Goal: Task Accomplishment & Management: Use online tool/utility

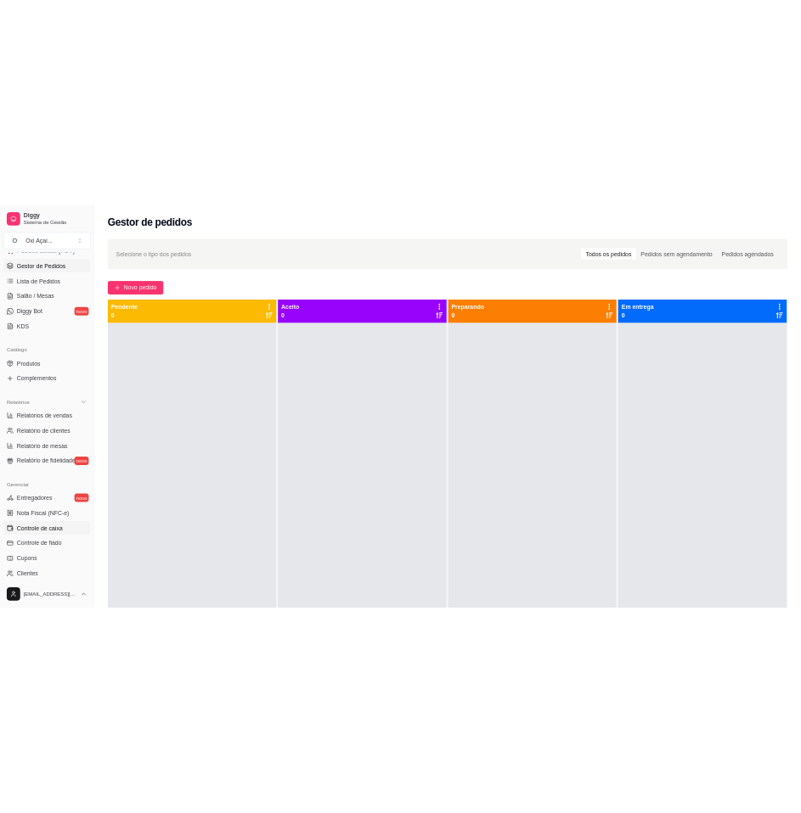
scroll to position [409, 0]
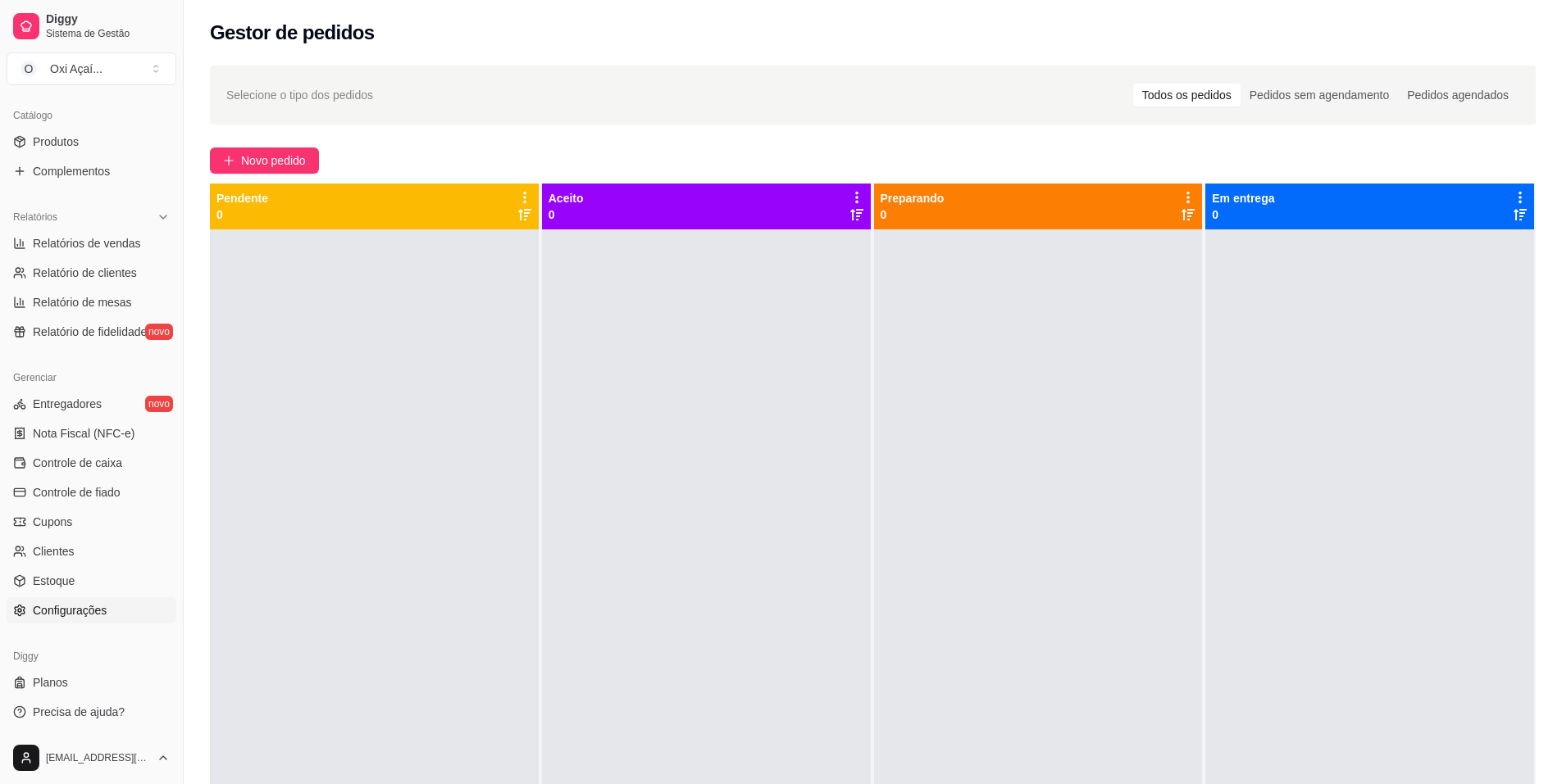
click at [63, 606] on span "Configurações" at bounding box center [70, 610] width 73 height 16
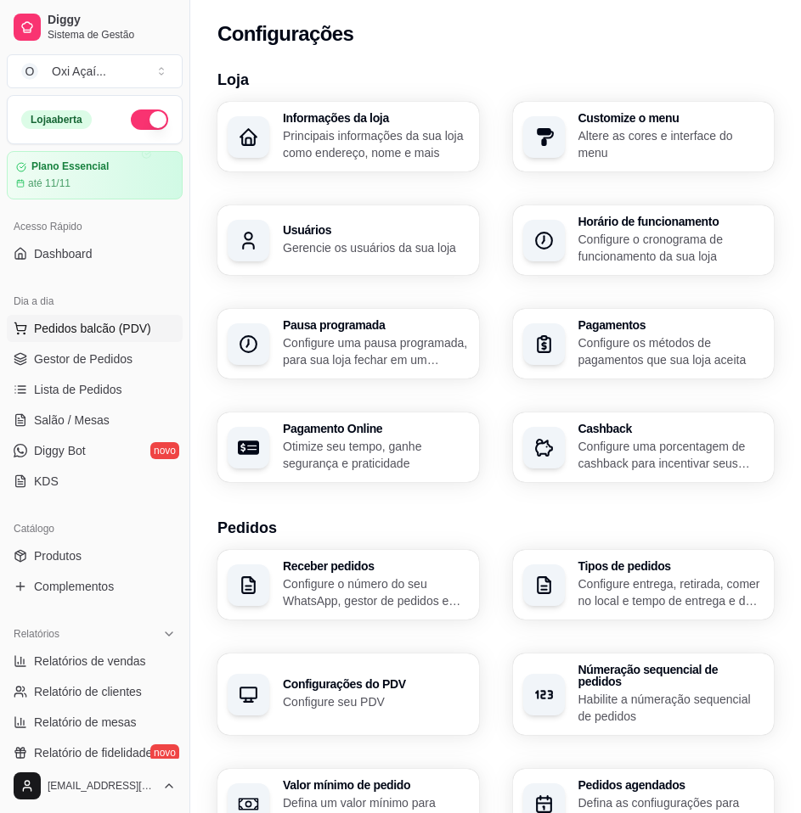
click at [93, 330] on span "Pedidos balcão (PDV)" at bounding box center [92, 328] width 117 height 17
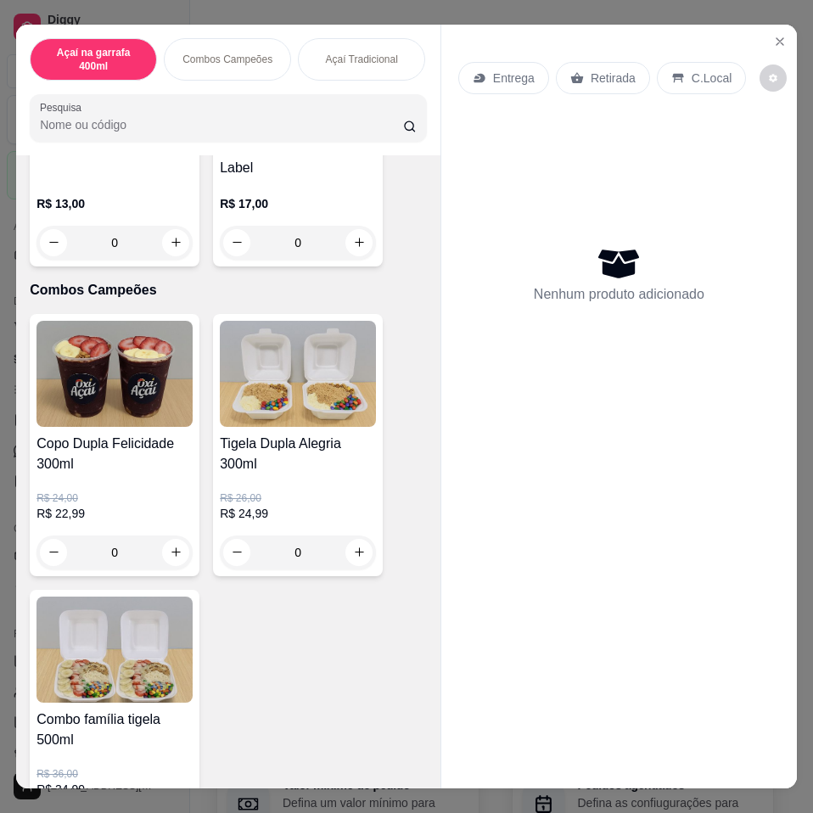
scroll to position [255, 0]
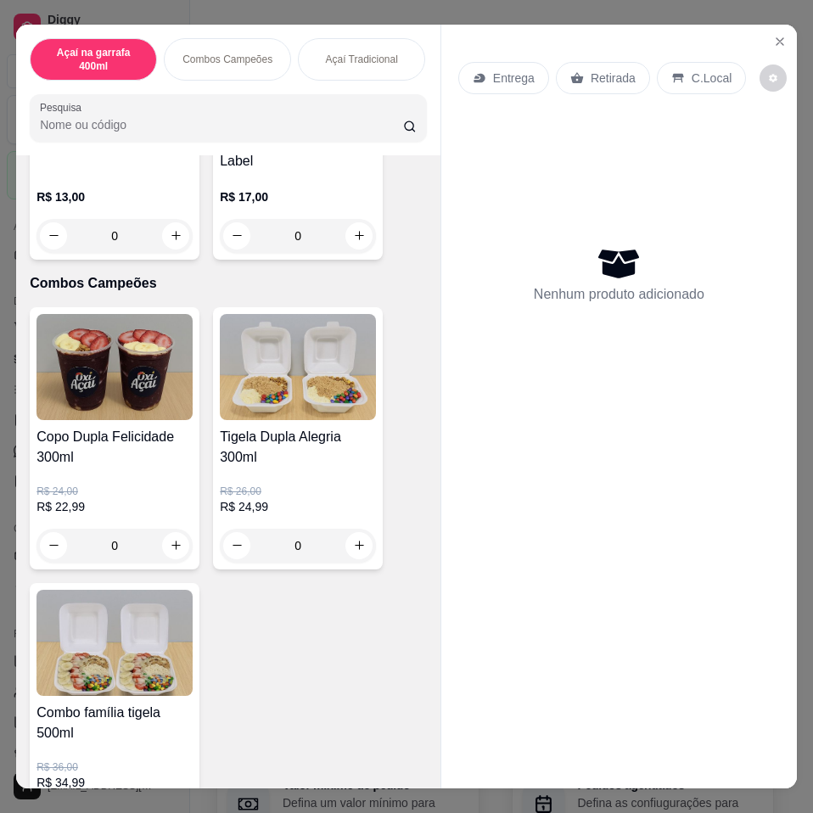
click at [177, 551] on div "0" at bounding box center [115, 546] width 156 height 34
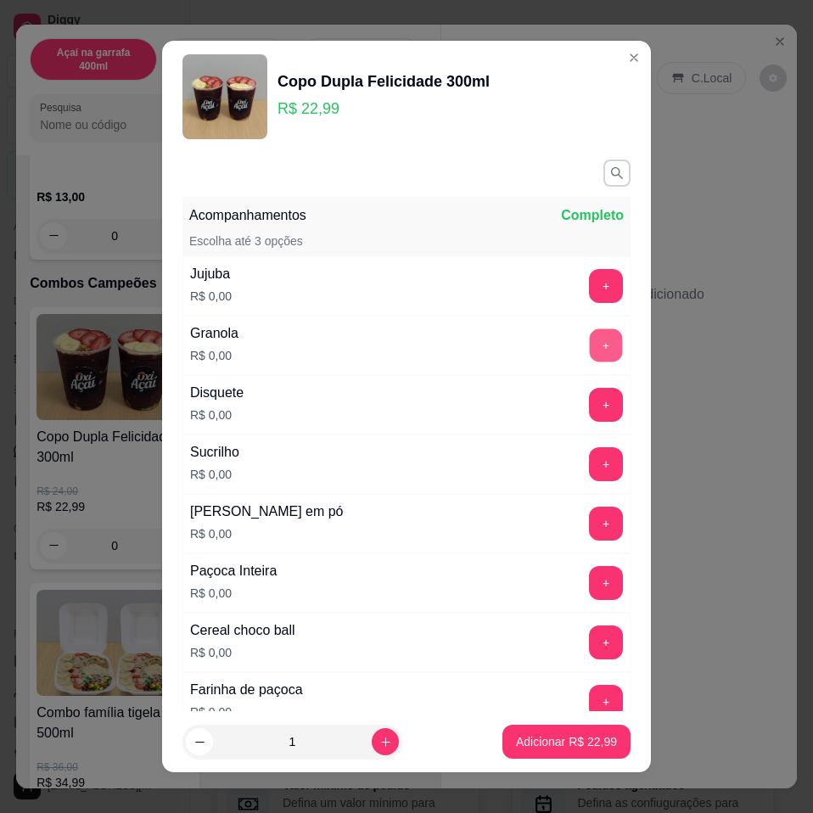
click at [590, 346] on button "+" at bounding box center [606, 345] width 33 height 33
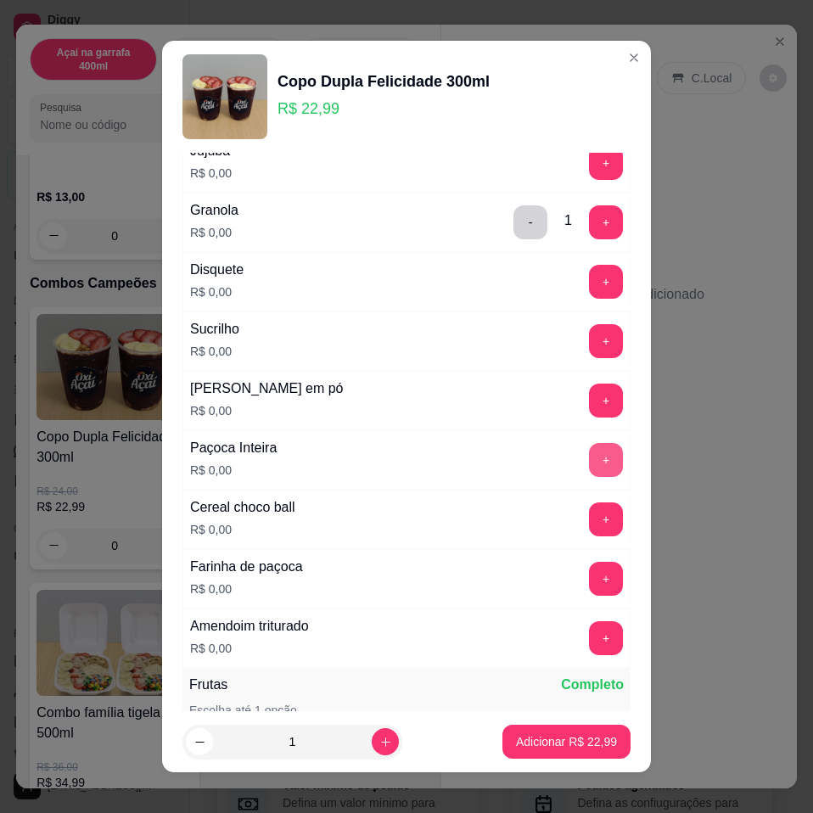
scroll to position [170, 0]
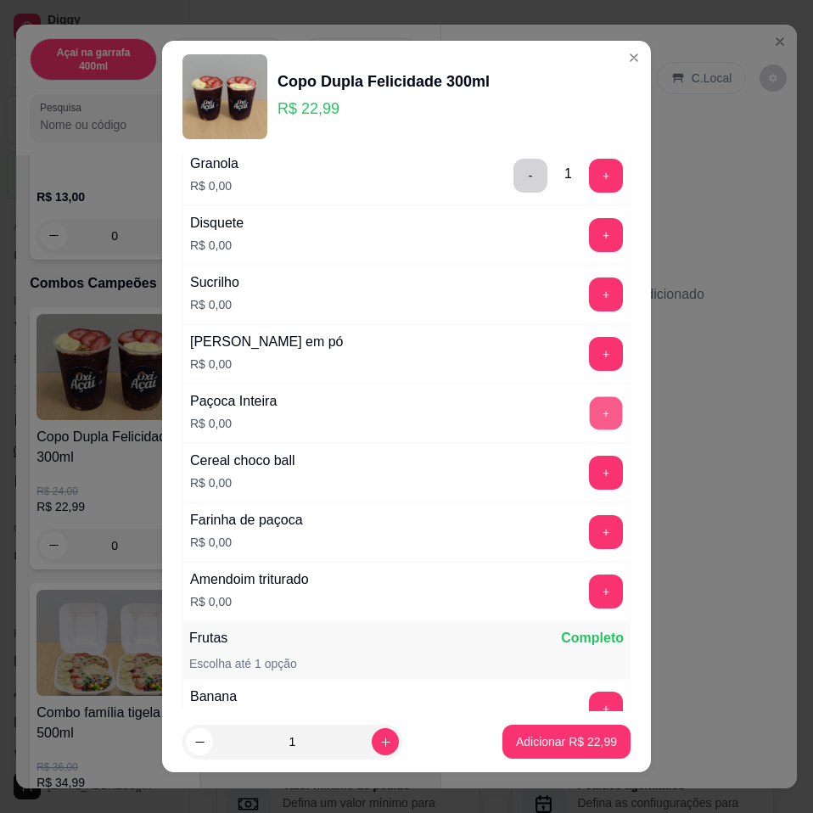
click at [590, 412] on button "+" at bounding box center [606, 413] width 33 height 33
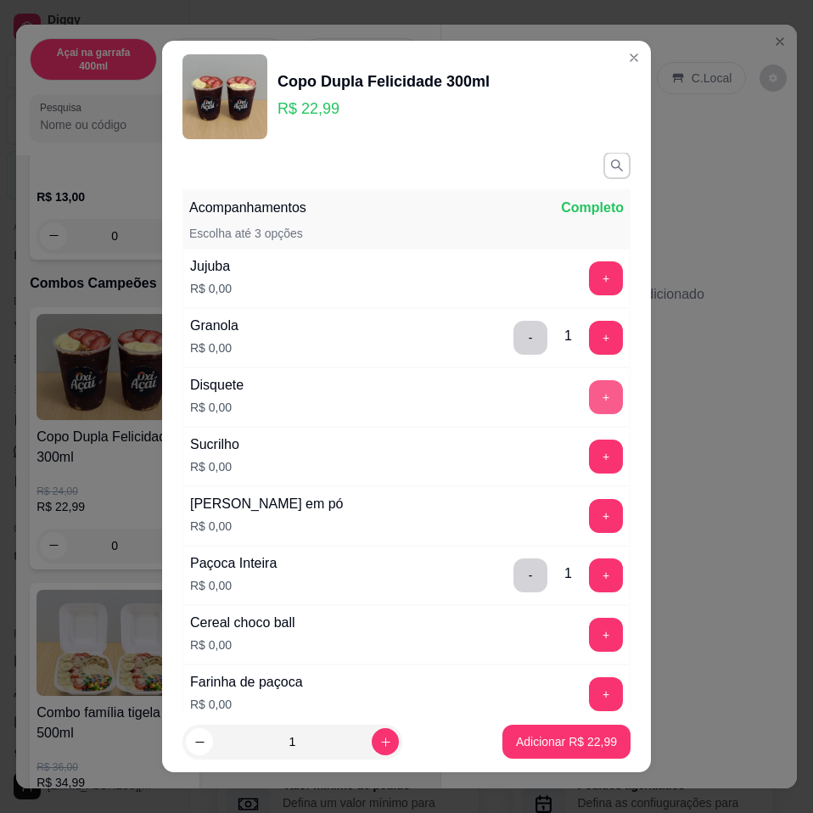
scroll to position [0, 0]
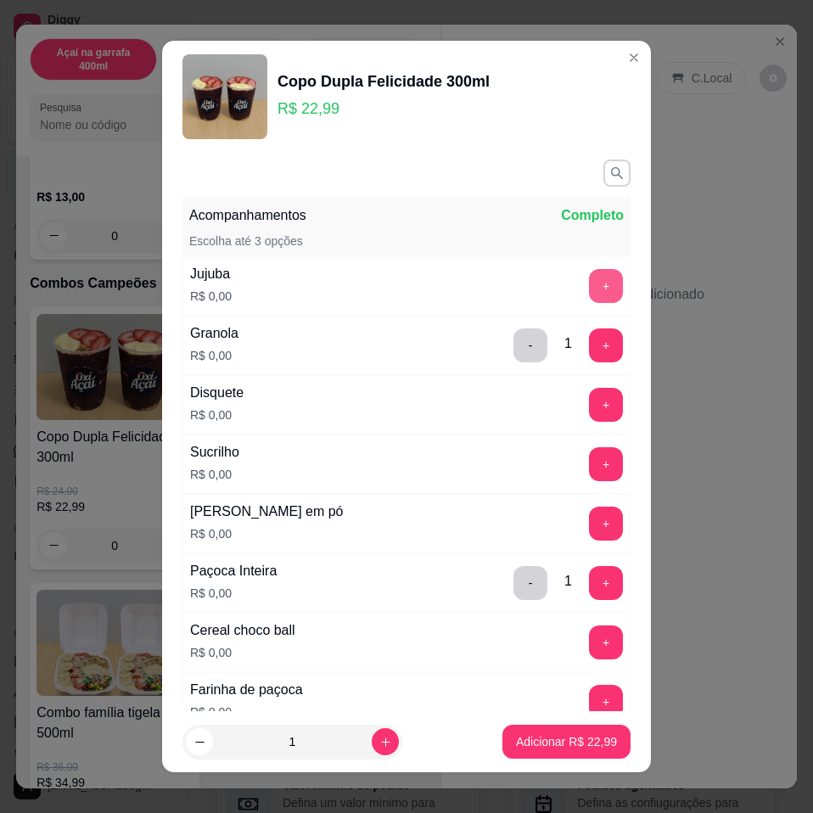
click at [589, 292] on button "+" at bounding box center [606, 286] width 34 height 34
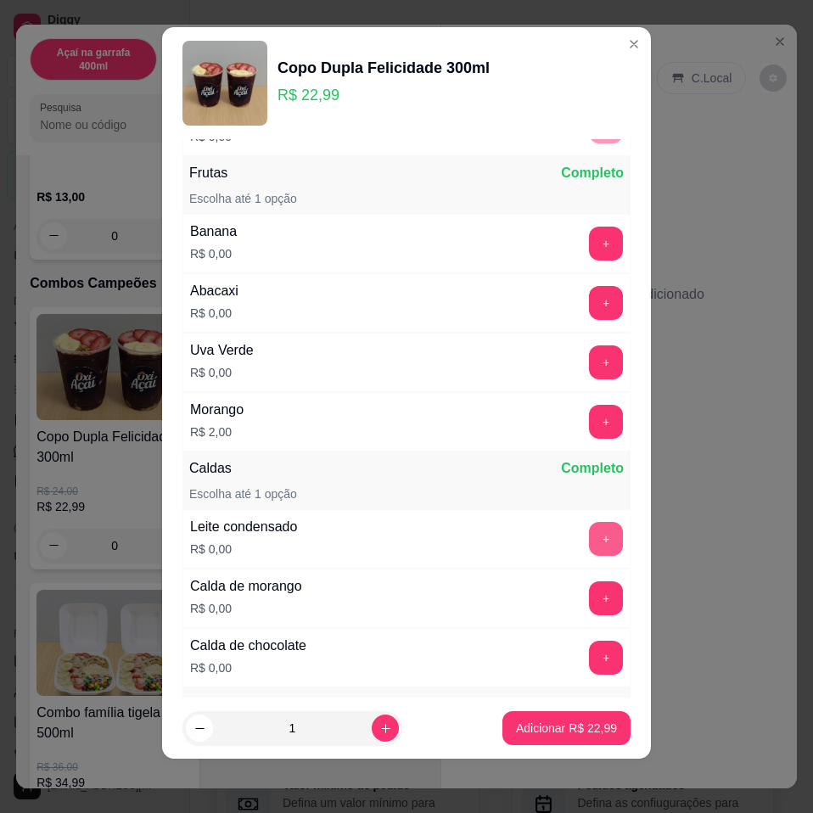
scroll to position [638, 0]
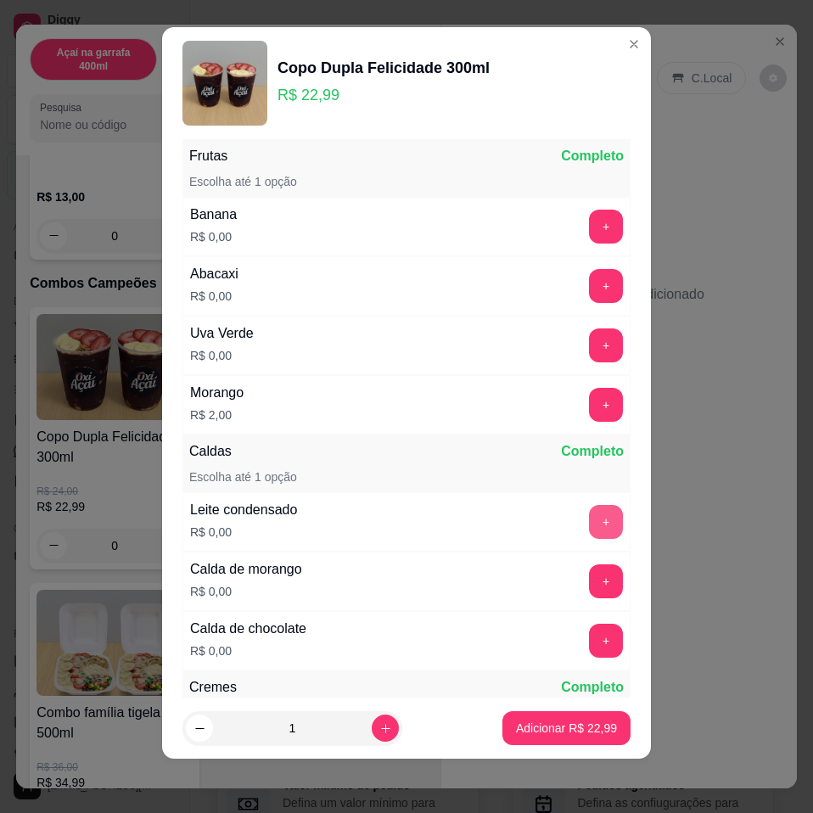
click at [589, 516] on button "+" at bounding box center [606, 522] width 34 height 34
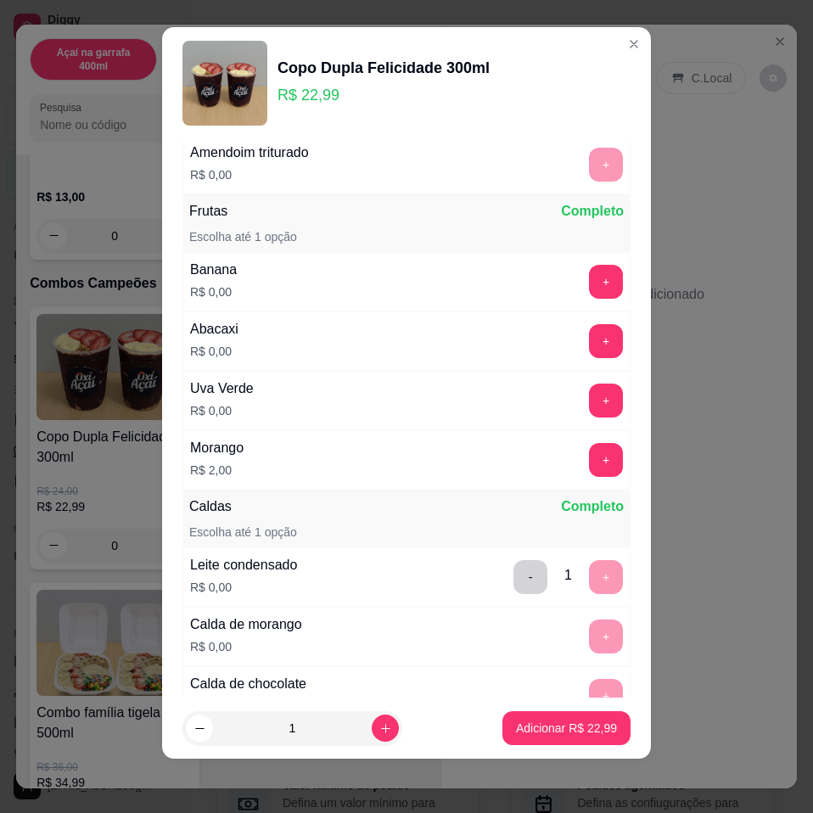
scroll to position [540, 0]
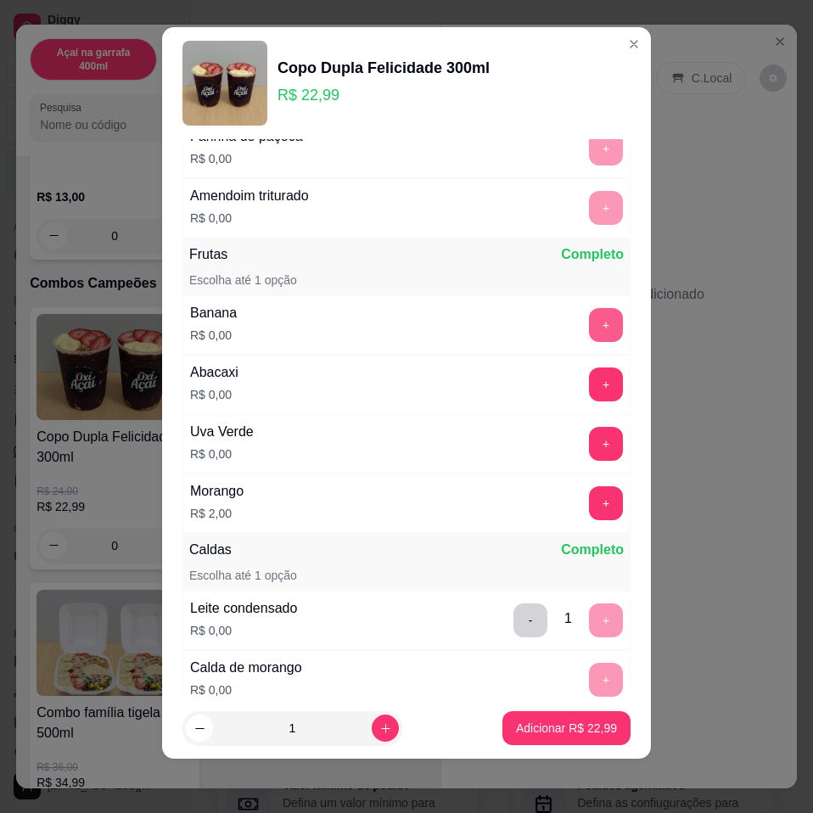
click at [589, 328] on button "+" at bounding box center [606, 325] width 34 height 34
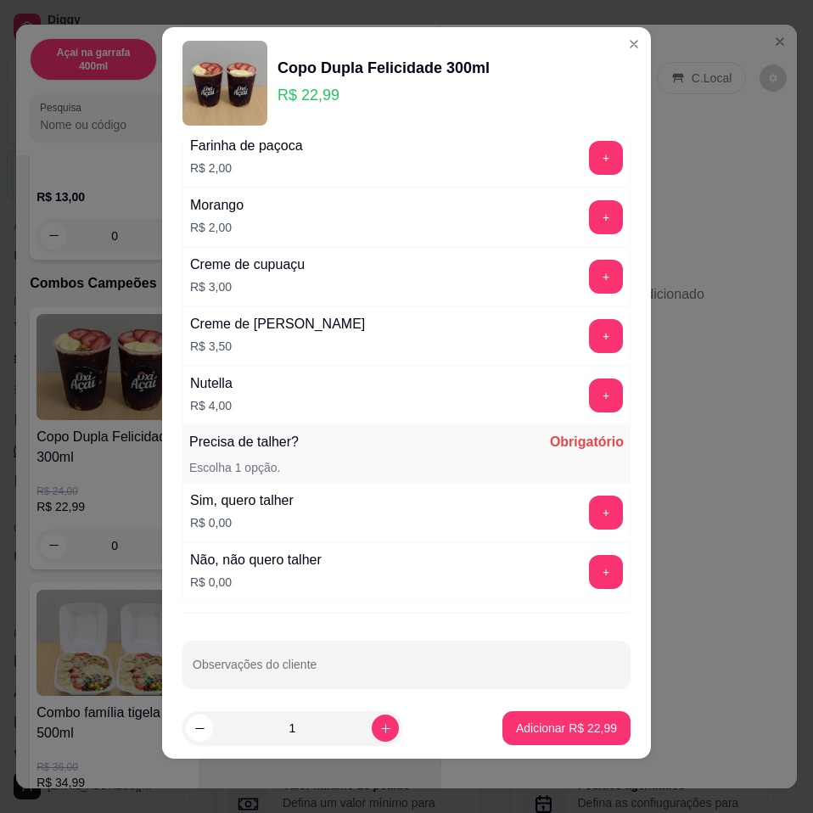
scroll to position [2323, 0]
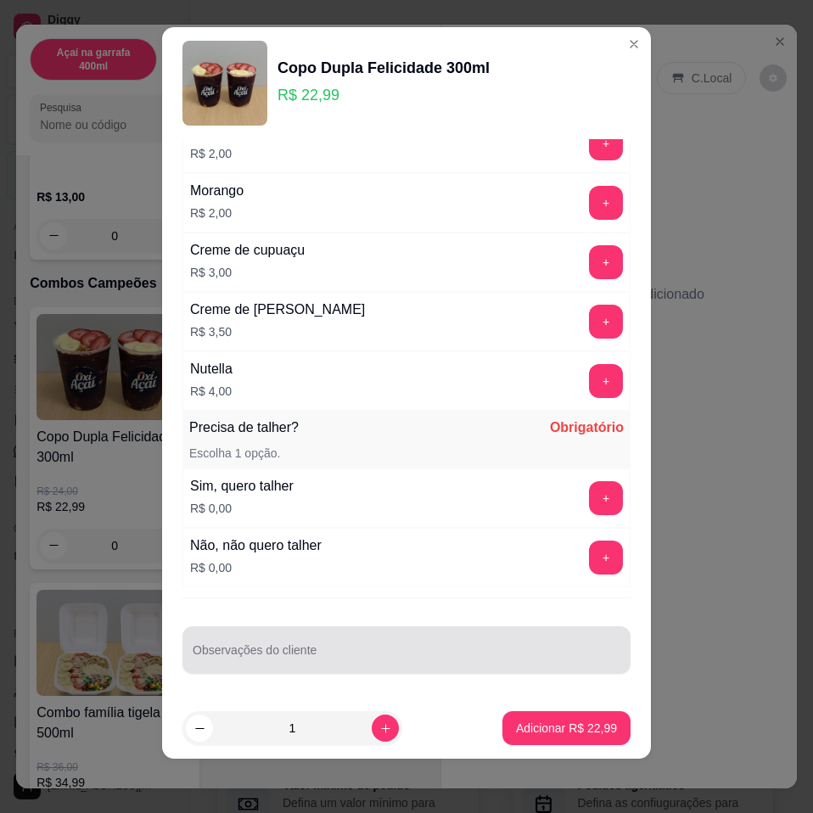
click at [294, 658] on input "Observações do cliente" at bounding box center [407, 657] width 428 height 17
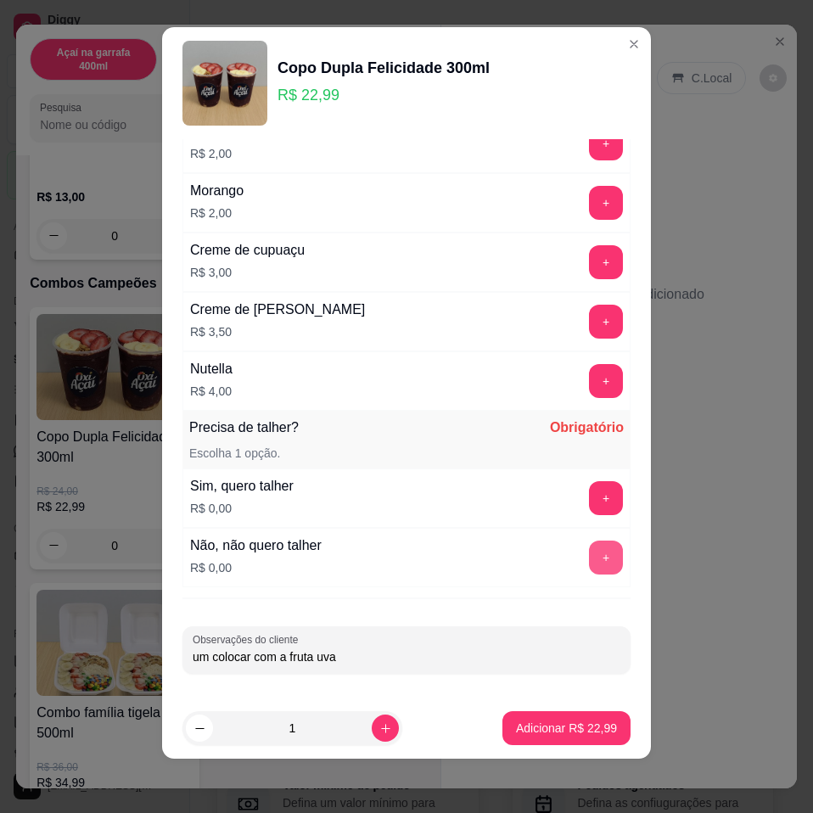
type input "um colocar com a fruta uva"
click at [589, 562] on button "+" at bounding box center [606, 558] width 34 height 34
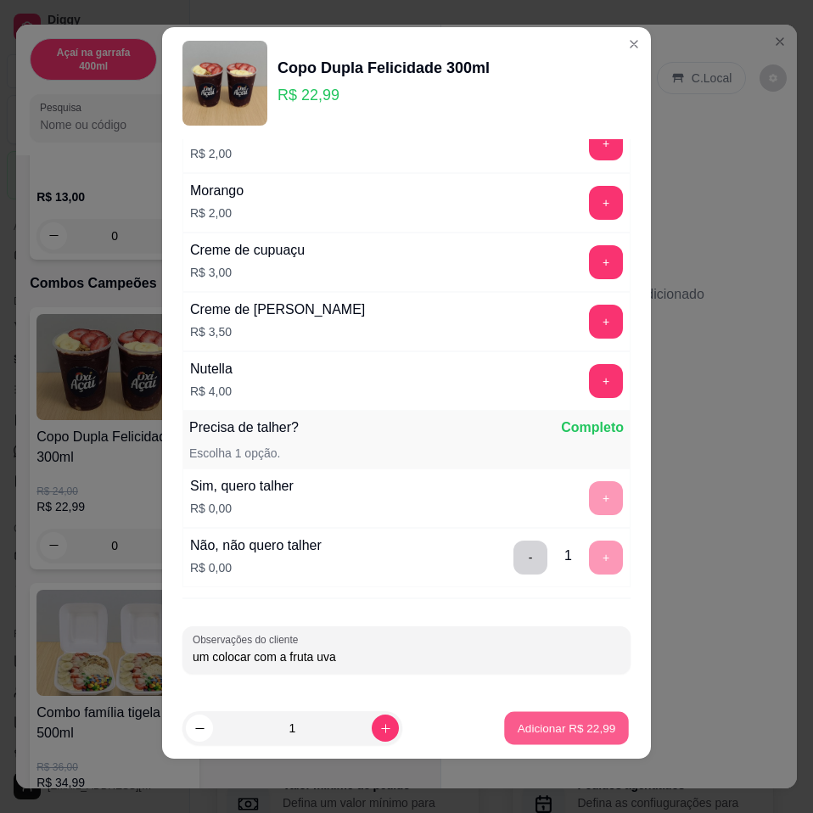
click at [545, 727] on p "Adicionar R$ 22,99" at bounding box center [567, 728] width 98 height 16
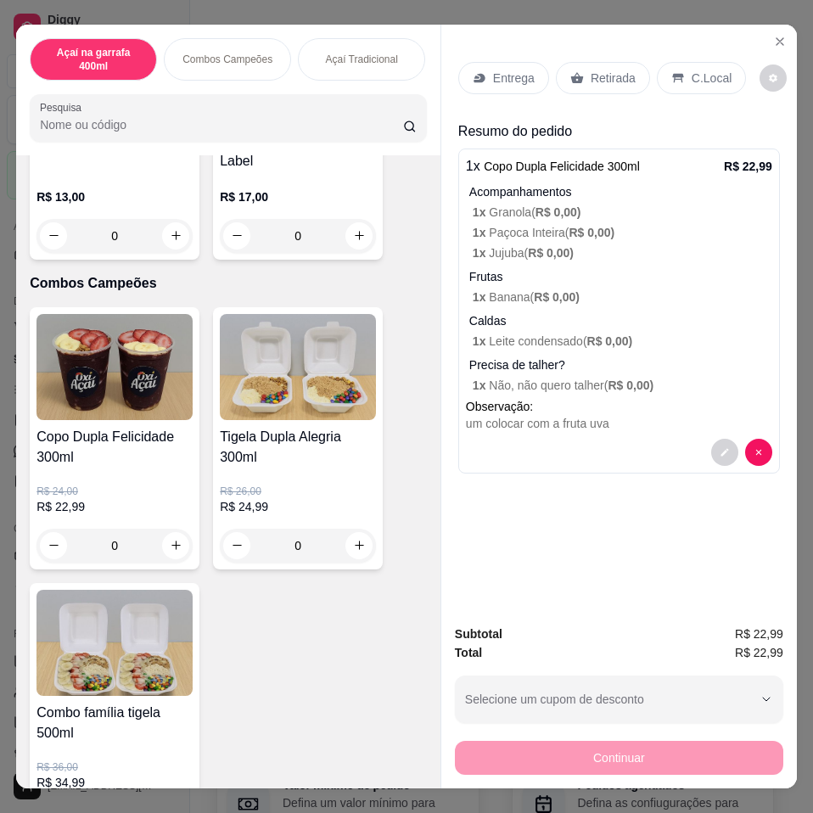
click at [521, 70] on p "Entrega" at bounding box center [514, 78] width 42 height 17
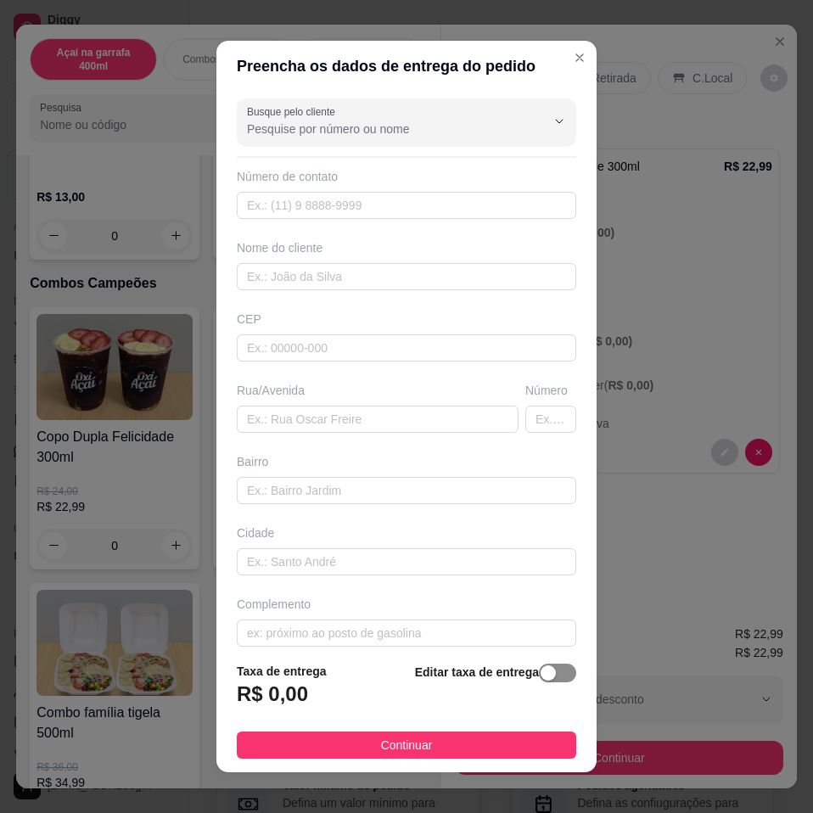
click at [541, 671] on div "button" at bounding box center [548, 673] width 15 height 15
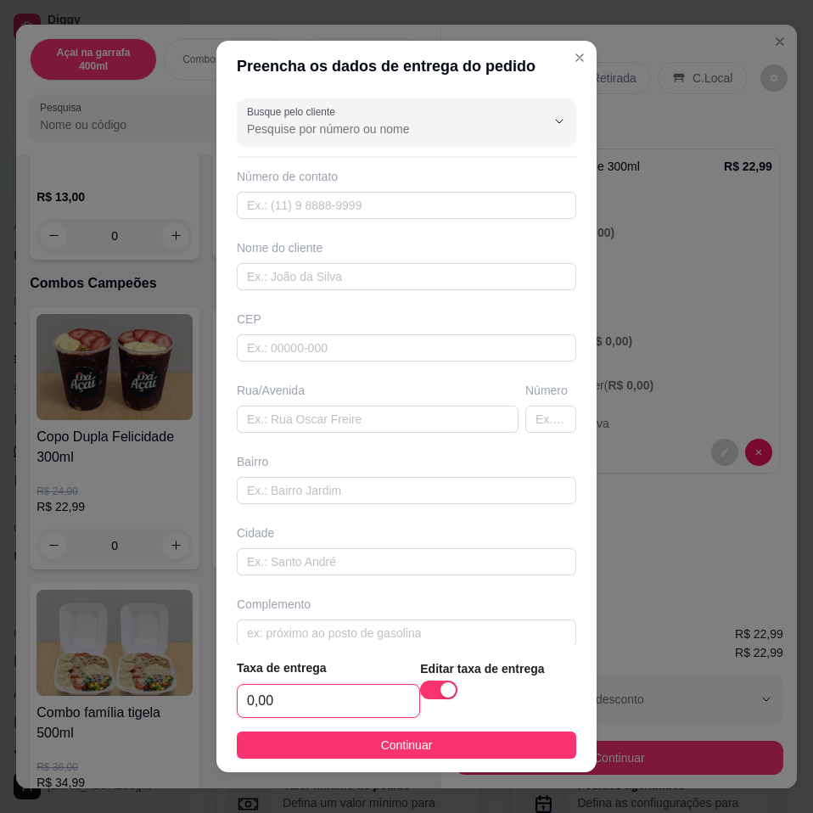
click at [346, 700] on input "0,00" at bounding box center [329, 701] width 182 height 32
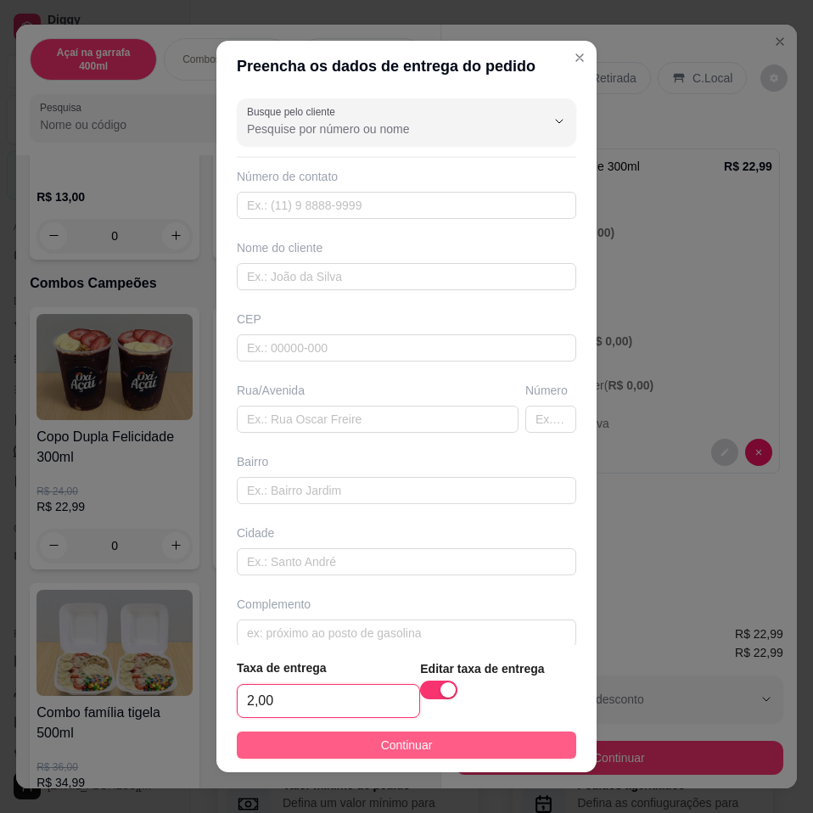
type input "2,00"
click at [411, 747] on span "Continuar" at bounding box center [407, 745] width 52 height 19
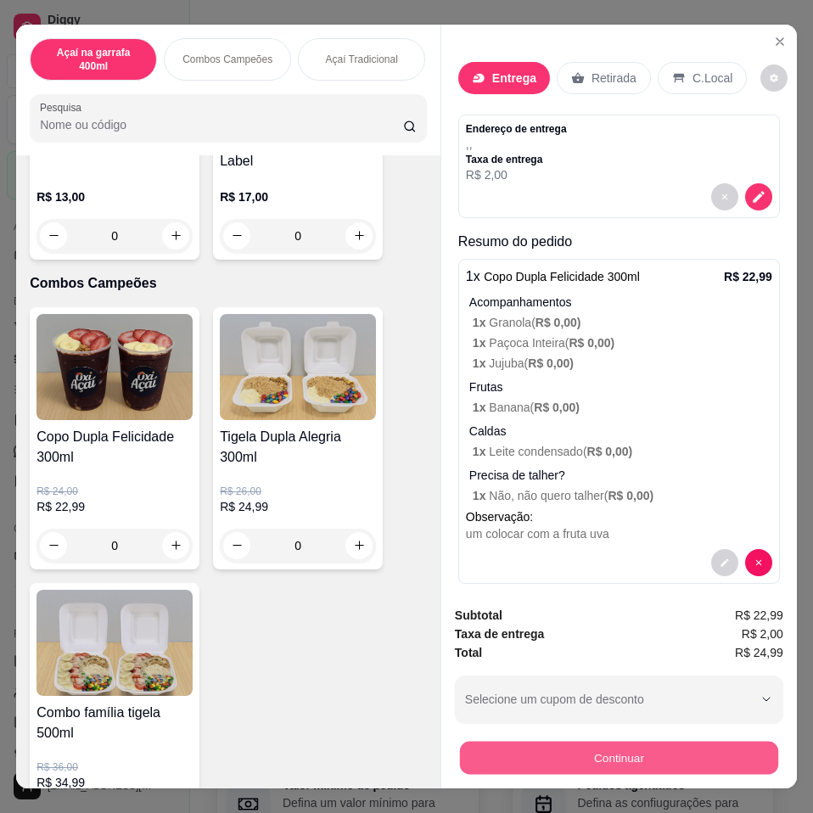
click at [603, 746] on button "Continuar" at bounding box center [619, 758] width 318 height 33
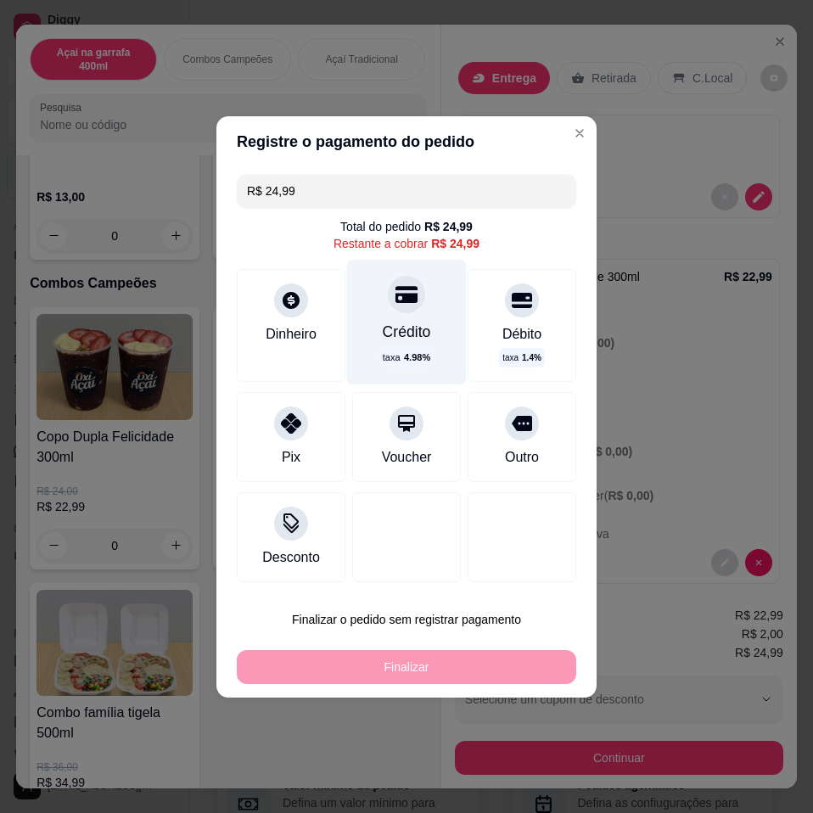
click at [408, 311] on div at bounding box center [406, 294] width 37 height 37
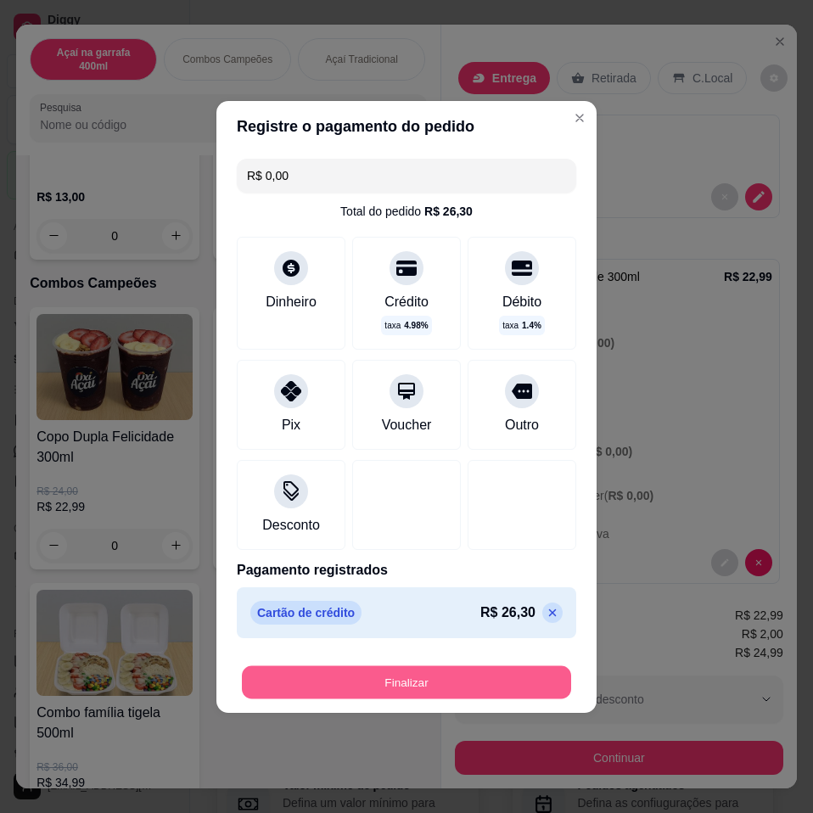
click at [397, 682] on button "Finalizar" at bounding box center [406, 682] width 329 height 33
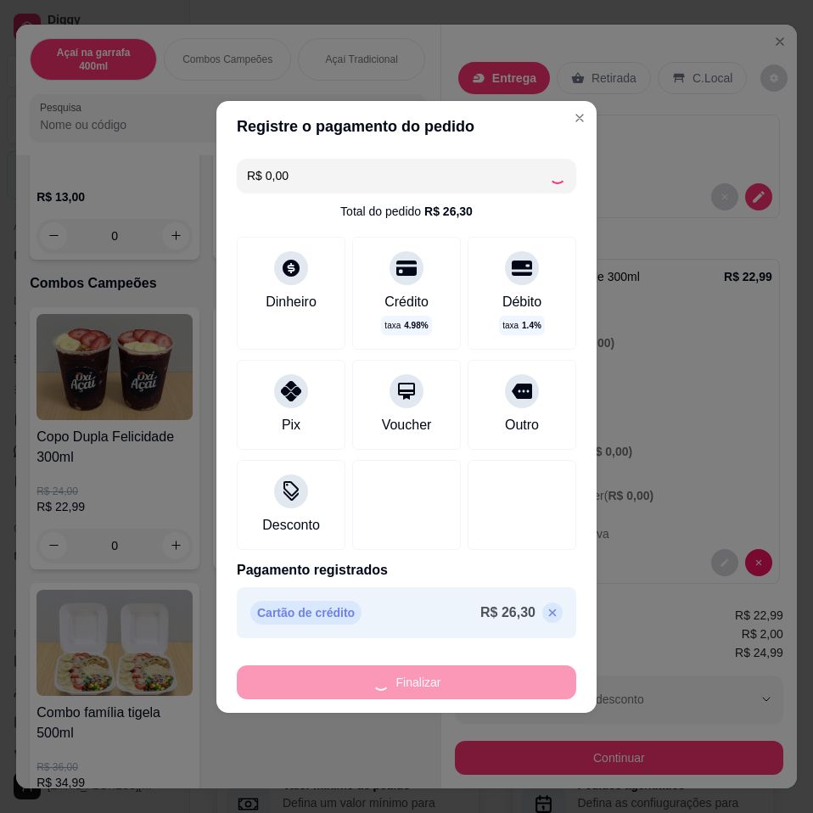
type input "-R$ 24,99"
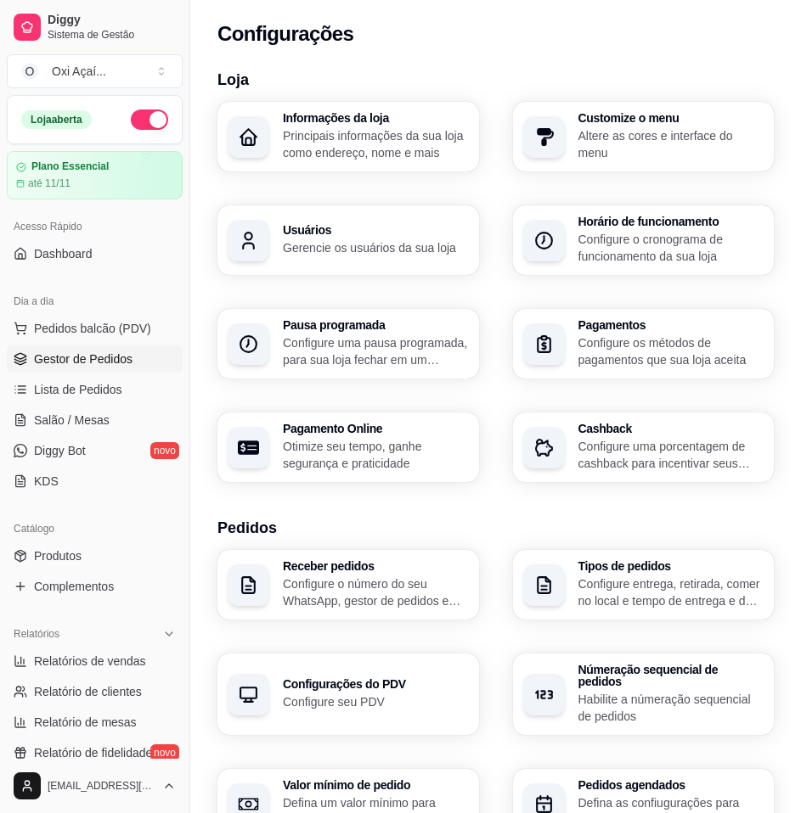
click at [46, 353] on span "Gestor de Pedidos" at bounding box center [83, 359] width 98 height 17
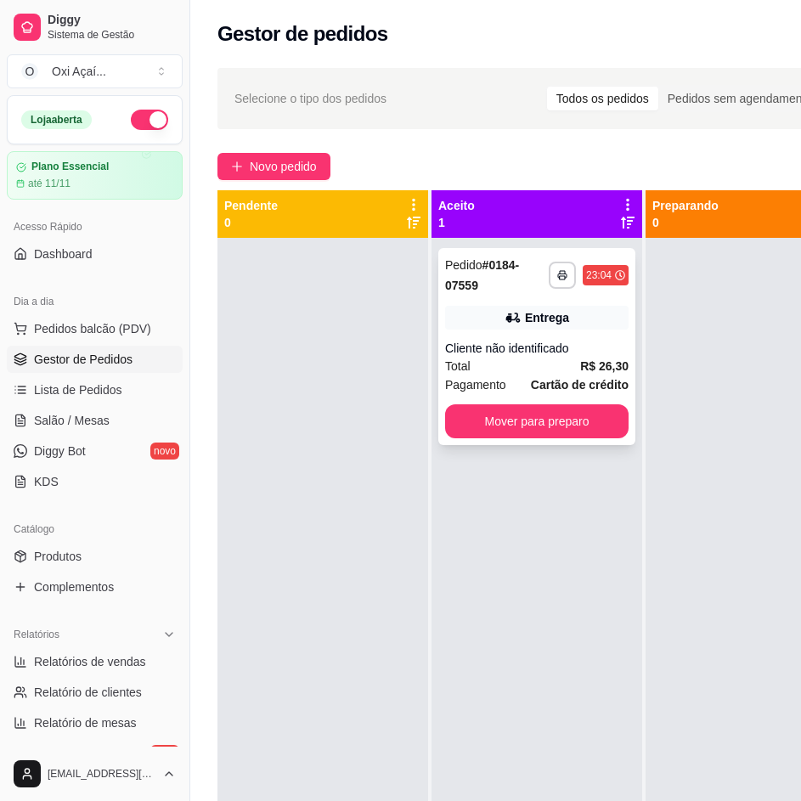
click at [559, 351] on div "Cliente não identificado" at bounding box center [536, 348] width 183 height 17
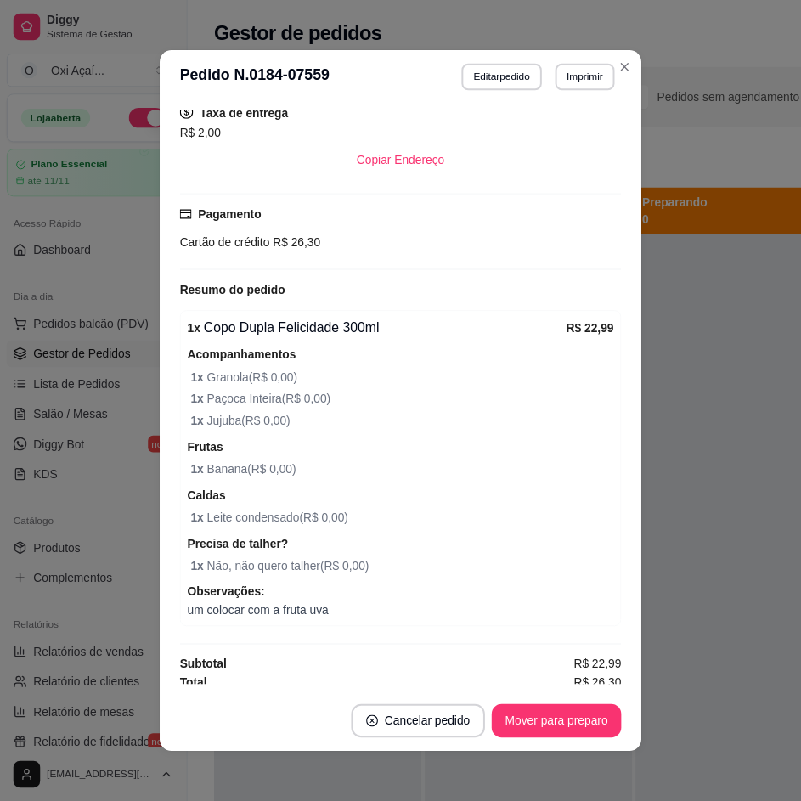
scroll to position [274, 0]
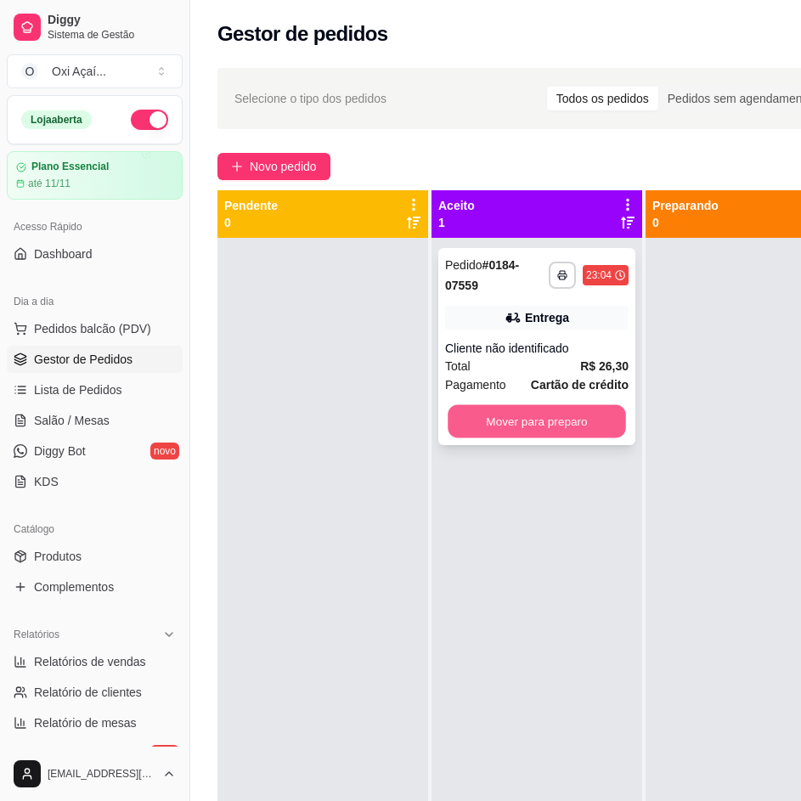
click at [582, 415] on button "Mover para preparo" at bounding box center [536, 421] width 178 height 33
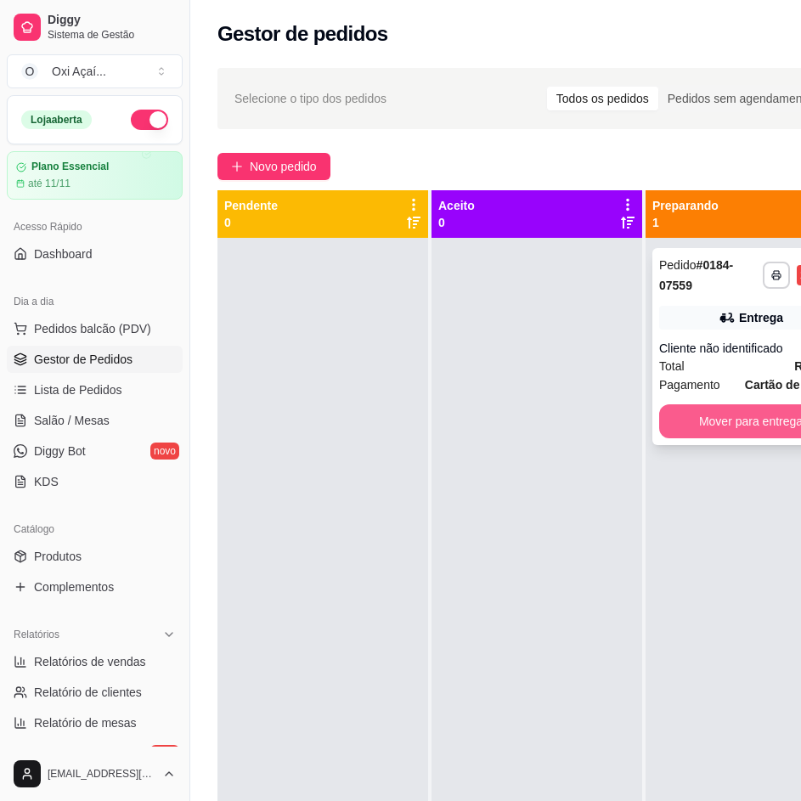
click at [738, 419] on button "Mover para entrega" at bounding box center [750, 421] width 183 height 34
